Goal: Task Accomplishment & Management: Use online tool/utility

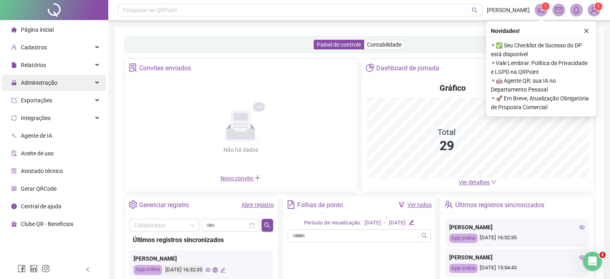
click at [67, 84] on div "Administração" at bounding box center [54, 83] width 105 height 16
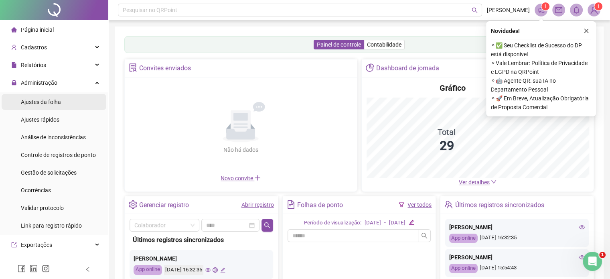
click at [54, 99] on span "Ajustes da folha" at bounding box center [41, 102] width 40 height 6
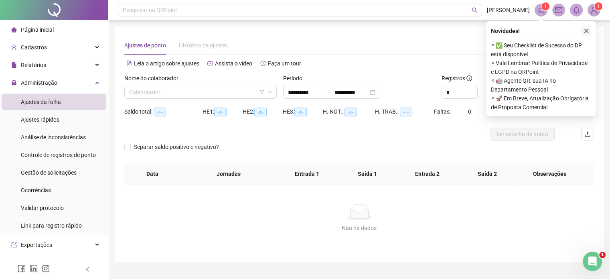
click at [589, 33] on icon "close" at bounding box center [587, 31] width 6 height 6
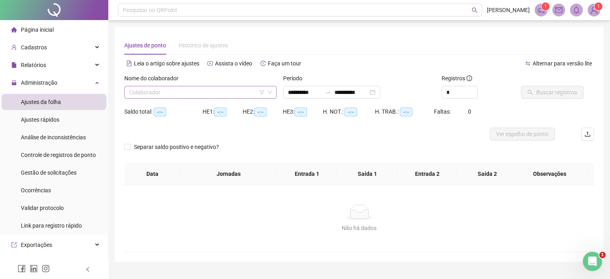
type input "**********"
click at [265, 90] on div "Colaborador" at bounding box center [200, 92] width 152 height 13
click at [263, 92] on icon "filter" at bounding box center [262, 92] width 5 height 5
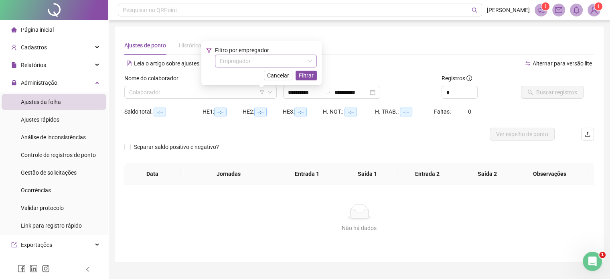
click at [267, 66] on input "search" at bounding box center [262, 61] width 85 height 12
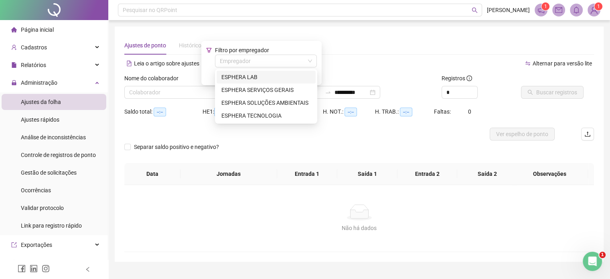
click at [266, 73] on div "ESPHERA LAB" at bounding box center [265, 77] width 89 height 9
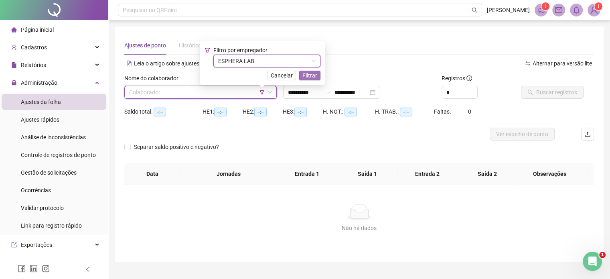
click at [310, 76] on span "Filtrar" at bounding box center [310, 75] width 15 height 9
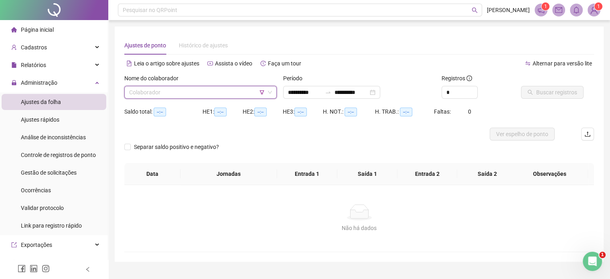
click at [228, 102] on div "Nome do colaborador Colaborador" at bounding box center [200, 89] width 159 height 31
click at [228, 95] on input "search" at bounding box center [197, 92] width 136 height 12
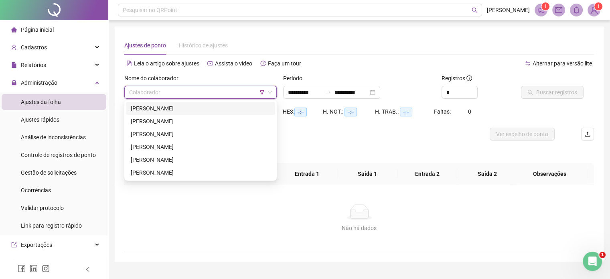
click at [219, 109] on div "[PERSON_NAME]" at bounding box center [201, 108] width 140 height 9
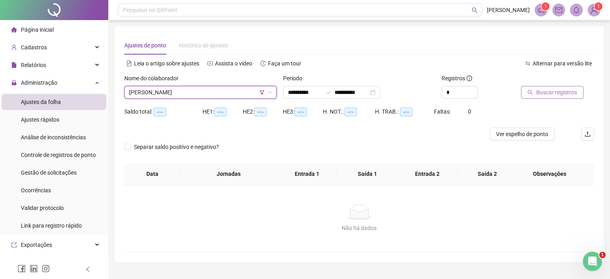
click at [562, 85] on div at bounding box center [547, 80] width 53 height 12
click at [561, 91] on span "Buscar registros" at bounding box center [556, 92] width 41 height 9
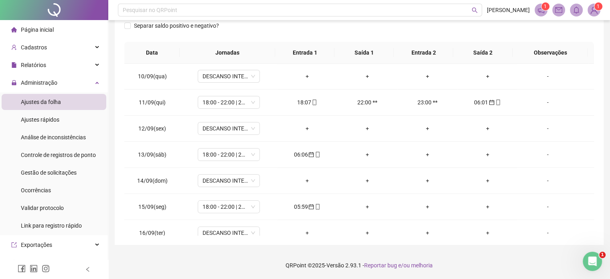
scroll to position [244, 0]
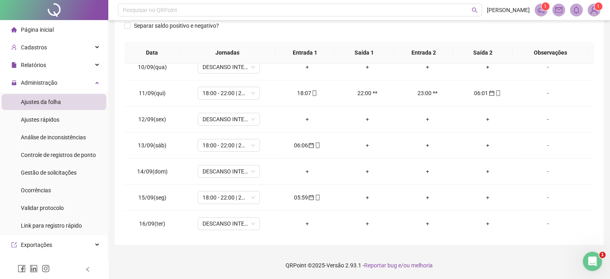
click at [344, 39] on div "Separar saldo positivo e negativo?" at bounding box center [359, 30] width 470 height 22
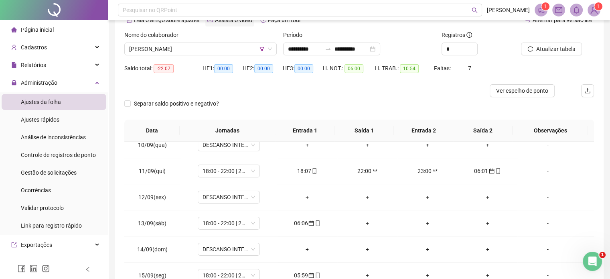
scroll to position [1, 0]
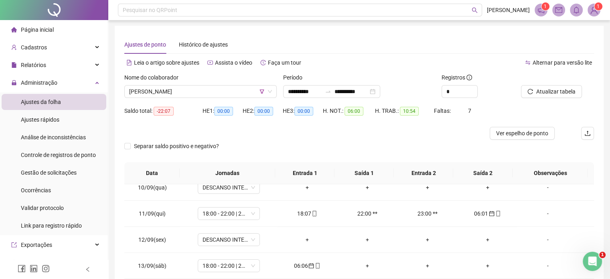
click at [226, 77] on div "Nome do colaborador" at bounding box center [200, 79] width 152 height 12
click at [228, 87] on span "[PERSON_NAME]" at bounding box center [200, 91] width 143 height 12
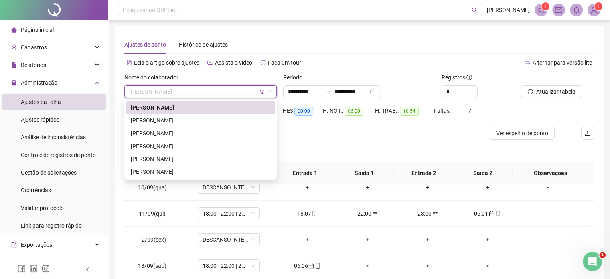
click at [225, 120] on div "[PERSON_NAME]" at bounding box center [201, 120] width 140 height 9
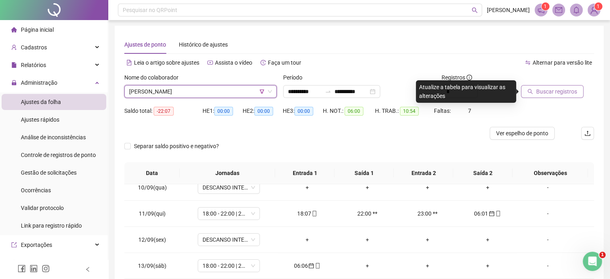
click at [568, 92] on span "Buscar registros" at bounding box center [556, 91] width 41 height 9
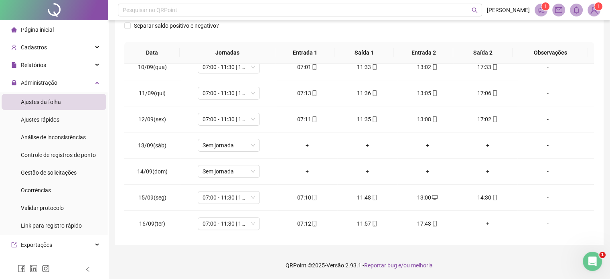
scroll to position [0, 0]
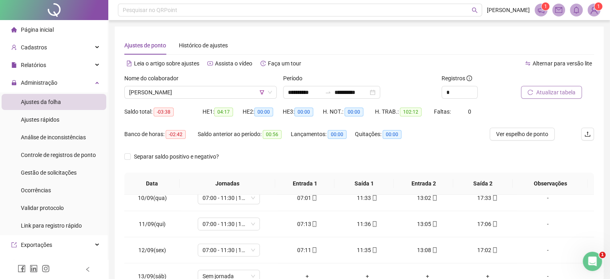
click at [531, 91] on icon "reload" at bounding box center [531, 92] width 6 height 6
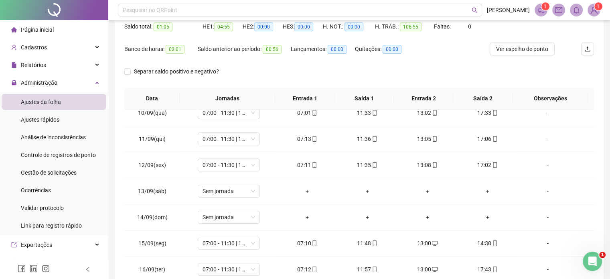
scroll to position [51, 0]
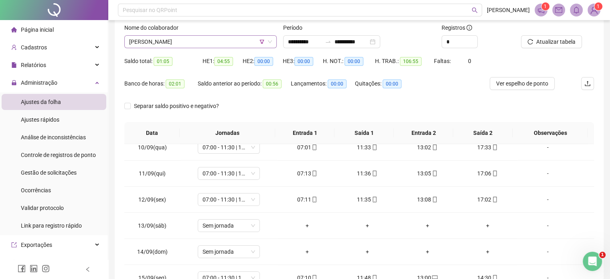
click at [189, 43] on span "[PERSON_NAME]" at bounding box center [200, 42] width 143 height 12
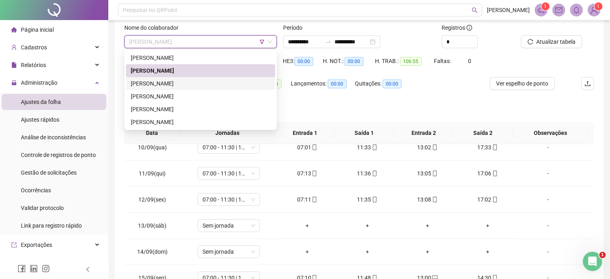
click at [195, 83] on div "[PERSON_NAME]" at bounding box center [201, 83] width 140 height 9
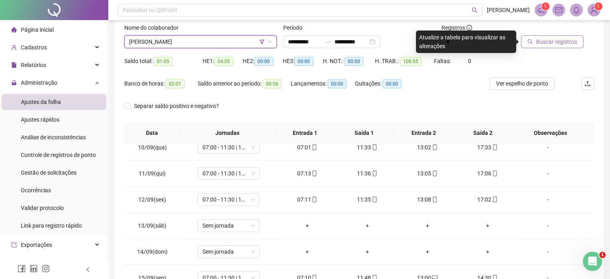
click at [577, 47] on button "Buscar registros" at bounding box center [552, 41] width 63 height 13
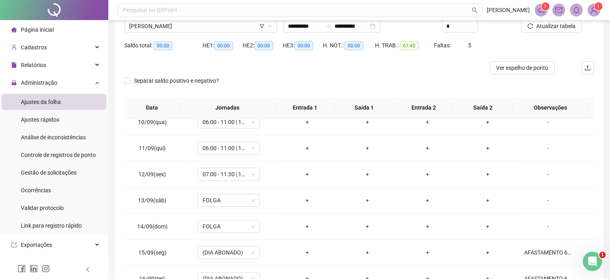
scroll to position [41, 0]
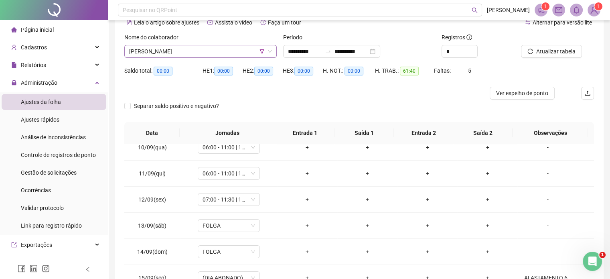
click at [196, 51] on span "[PERSON_NAME]" at bounding box center [200, 51] width 143 height 12
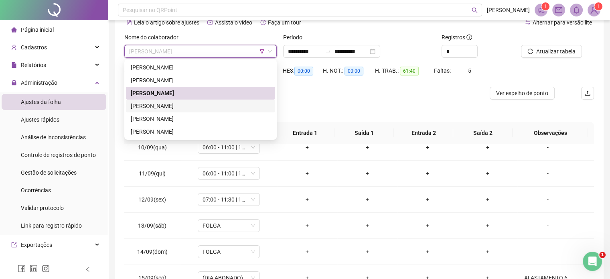
click at [201, 106] on div "[PERSON_NAME]" at bounding box center [201, 106] width 140 height 9
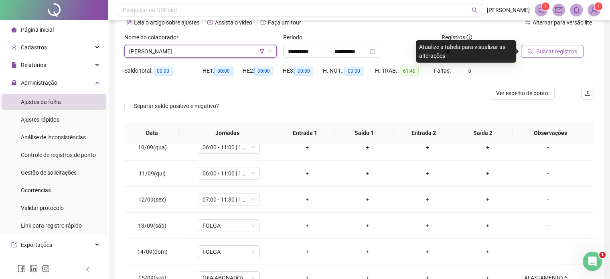
click at [579, 51] on button "Buscar registros" at bounding box center [552, 51] width 63 height 13
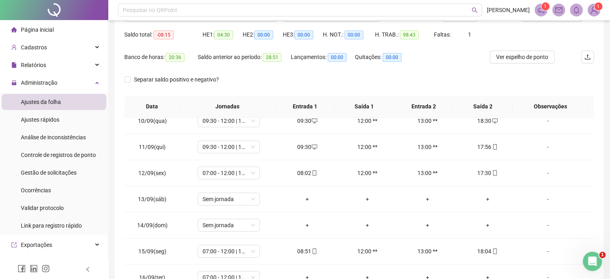
scroll to position [131, 0]
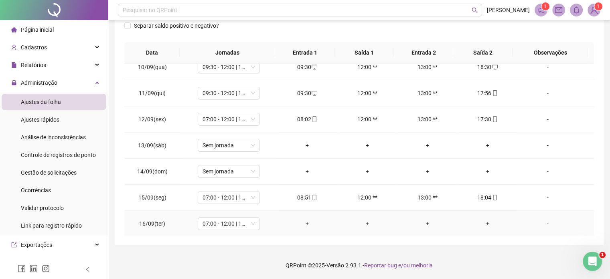
click at [308, 219] on div "+" at bounding box center [307, 223] width 47 height 9
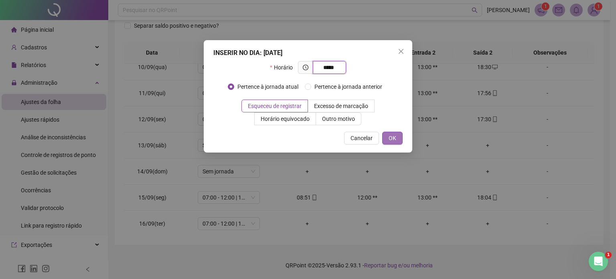
type input "*****"
click at [399, 140] on button "OK" at bounding box center [392, 138] width 20 height 13
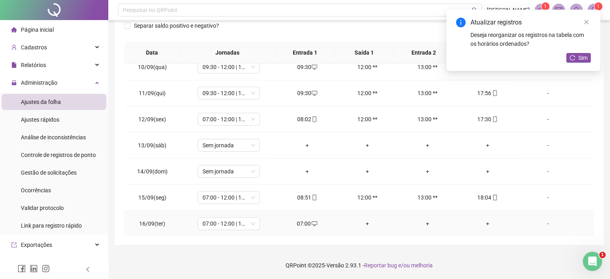
click at [486, 226] on td "+" at bounding box center [488, 224] width 60 height 26
click at [487, 224] on div "+" at bounding box center [487, 223] width 47 height 9
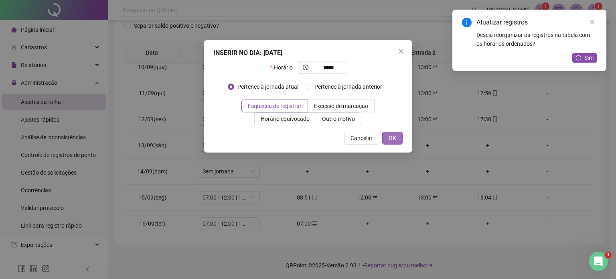
type input "*****"
click at [397, 138] on button "OK" at bounding box center [392, 138] width 20 height 13
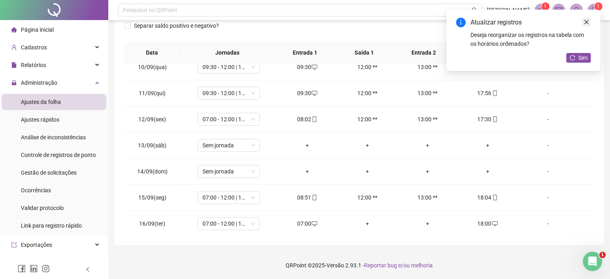
click at [588, 25] on link "Close" at bounding box center [586, 22] width 9 height 9
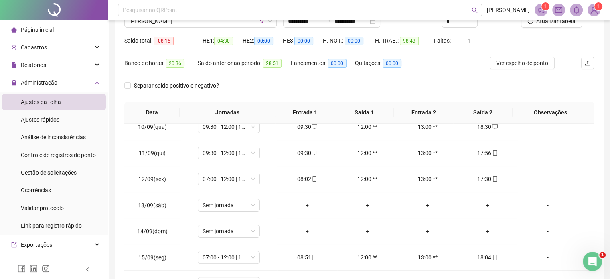
scroll to position [10, 0]
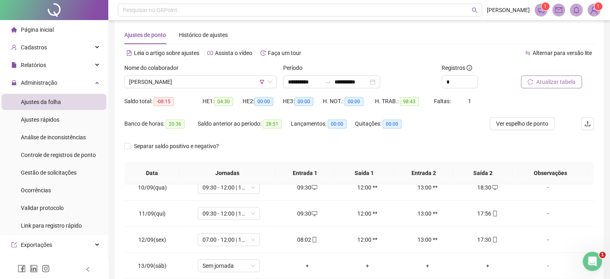
click at [549, 85] on span "Atualizar tabela" at bounding box center [555, 81] width 39 height 9
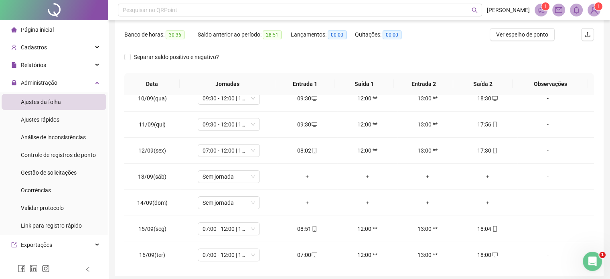
scroll to position [51, 0]
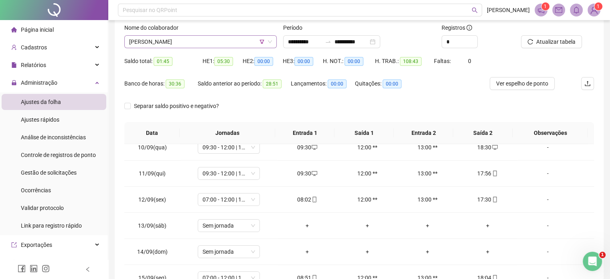
click at [215, 39] on span "[PERSON_NAME]" at bounding box center [200, 42] width 143 height 12
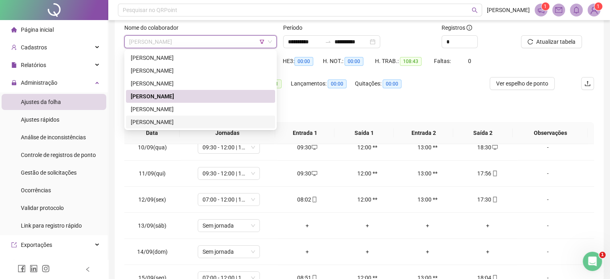
click at [200, 118] on div "[PERSON_NAME]" at bounding box center [201, 122] width 140 height 9
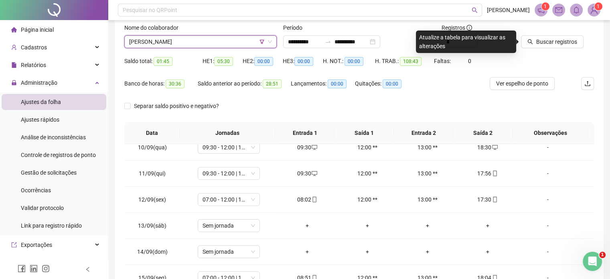
click at [219, 42] on span "[PERSON_NAME]" at bounding box center [200, 42] width 143 height 12
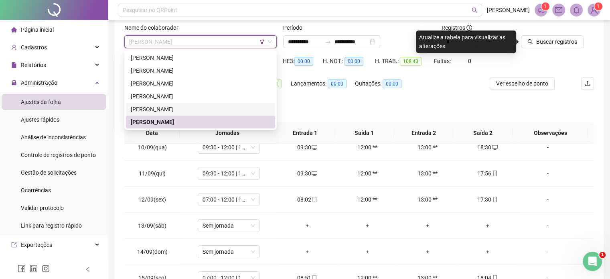
click at [207, 108] on div "[PERSON_NAME]" at bounding box center [201, 109] width 140 height 9
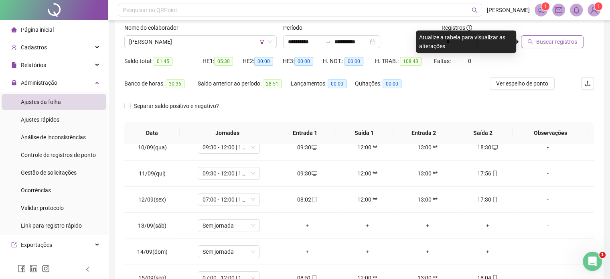
click at [567, 41] on span "Buscar registros" at bounding box center [556, 41] width 41 height 9
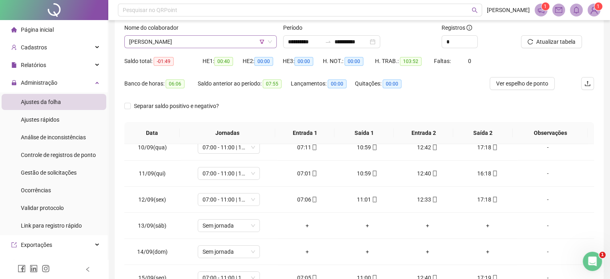
click at [235, 42] on span "[PERSON_NAME]" at bounding box center [200, 42] width 143 height 12
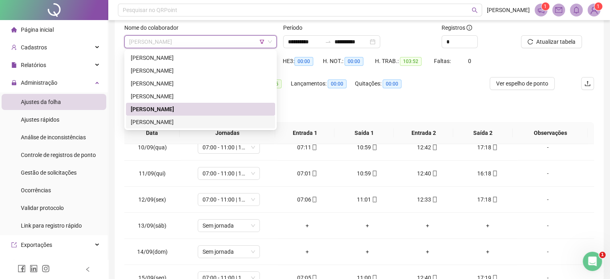
click at [217, 120] on div "[PERSON_NAME]" at bounding box center [201, 122] width 140 height 9
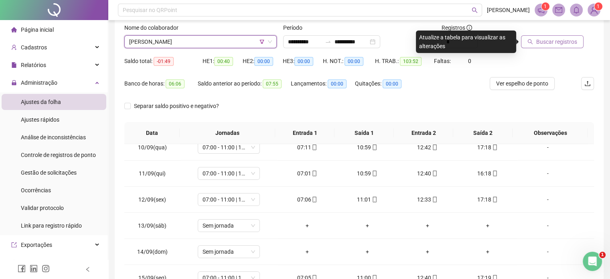
click at [532, 39] on icon "search" at bounding box center [531, 42] width 6 height 6
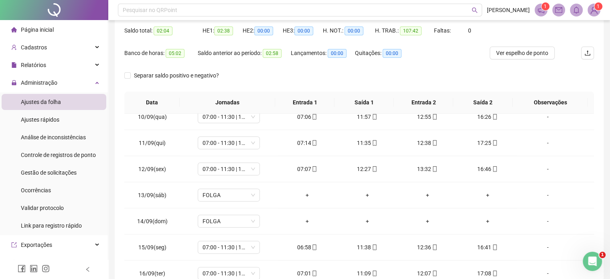
scroll to position [10, 0]
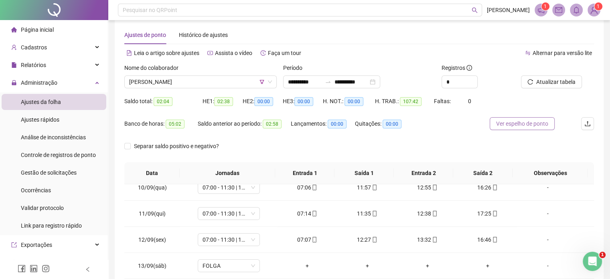
click at [506, 122] on span "Ver espelho de ponto" at bounding box center [522, 123] width 52 height 9
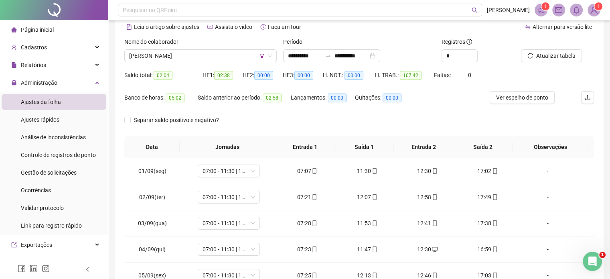
scroll to position [51, 0]
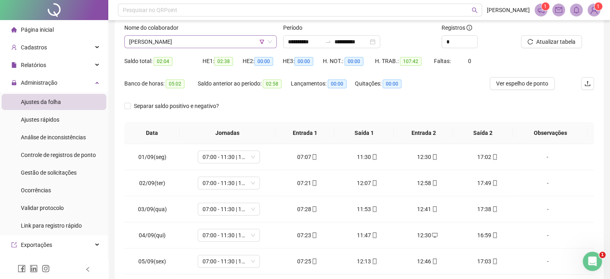
click at [223, 37] on span "[PERSON_NAME]" at bounding box center [200, 42] width 143 height 12
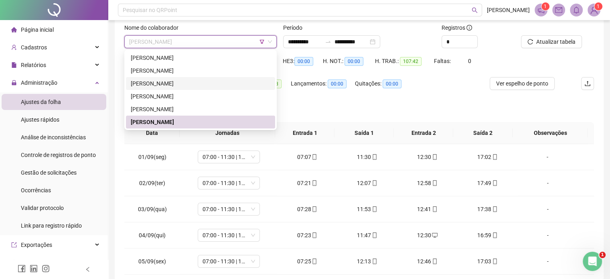
click at [313, 63] on span "00:00" at bounding box center [304, 61] width 19 height 9
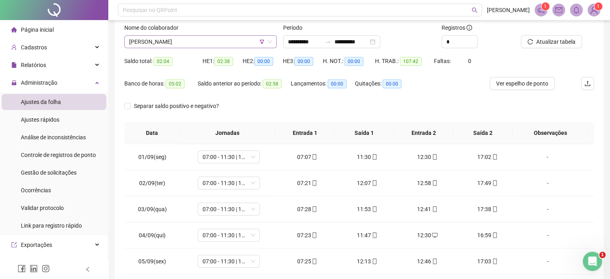
click at [260, 41] on icon "filter" at bounding box center [262, 41] width 5 height 5
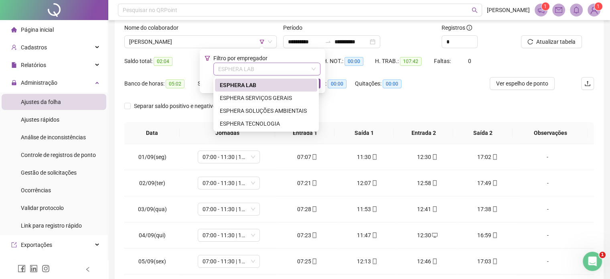
click at [250, 72] on span "ESPHERA LAB" at bounding box center [267, 69] width 98 height 12
click at [276, 96] on div "ESPHERA SERVIÇOS GERAIS" at bounding box center [266, 97] width 93 height 9
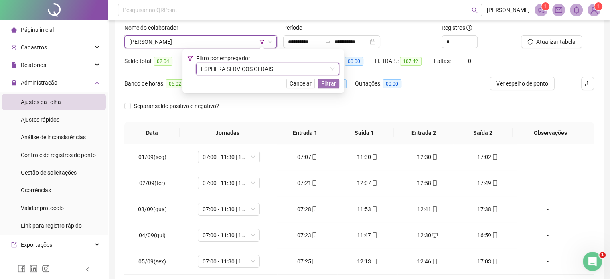
click at [327, 78] on div "Filtro por empregador ESPHERA SERVIÇOS GERAIS ESPHERA SERVIÇOS GERAIS Cancelar …" at bounding box center [263, 71] width 152 height 35
